Goal: Register for event/course

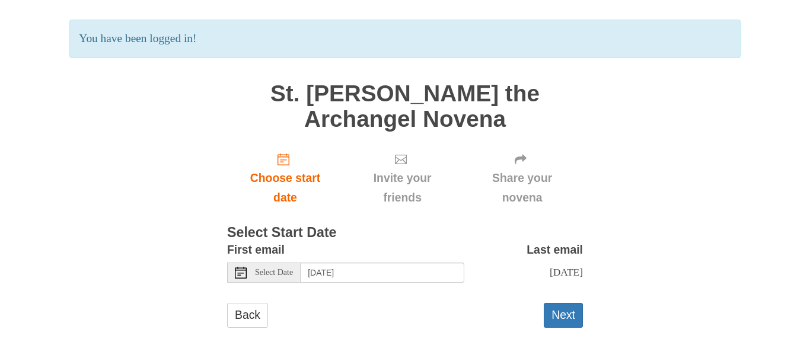
scroll to position [81, 0]
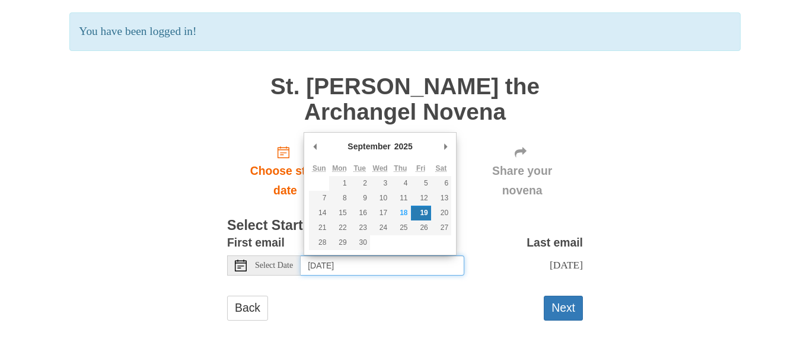
click at [387, 264] on input "Friday, September 19th" at bounding box center [383, 266] width 164 height 20
type input "Saturday, September 20th"
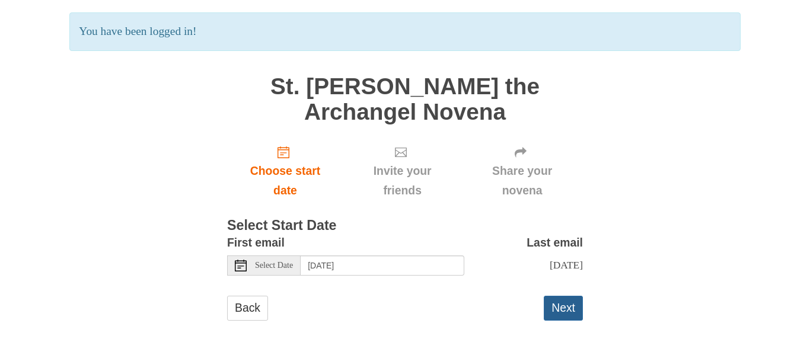
click at [560, 312] on button "Next" at bounding box center [563, 308] width 39 height 24
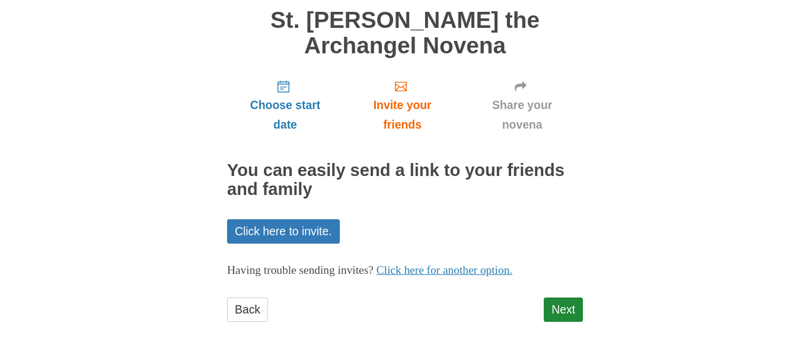
scroll to position [92, 0]
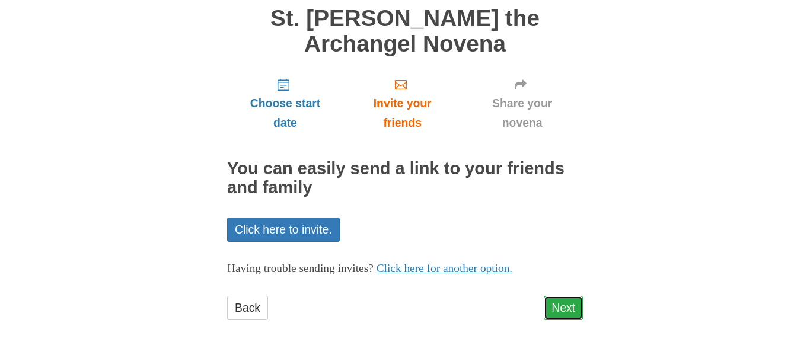
click at [563, 305] on link "Next" at bounding box center [563, 308] width 39 height 24
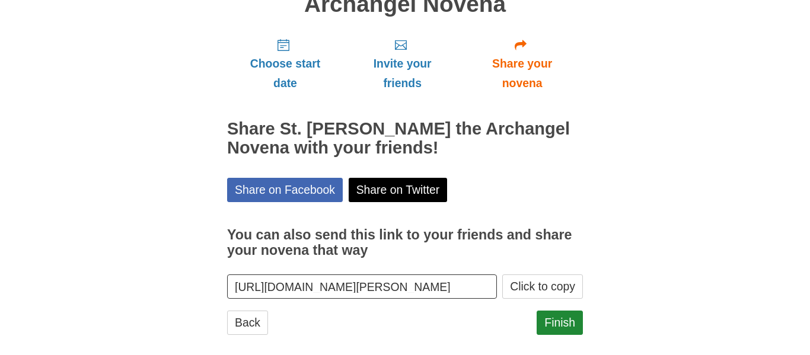
scroll to position [146, 0]
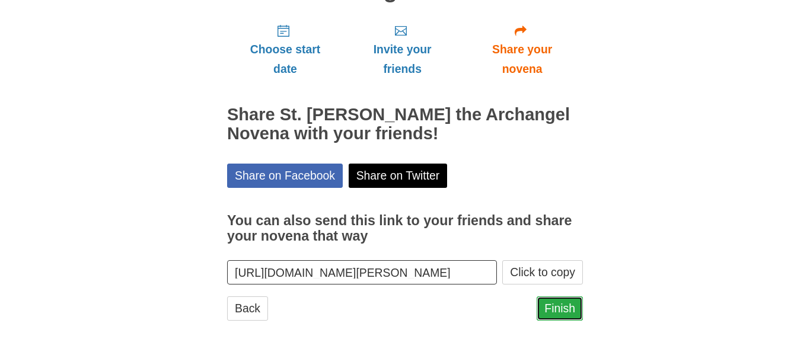
click at [552, 315] on link "Finish" at bounding box center [560, 308] width 46 height 24
